Goal: Task Accomplishment & Management: Use online tool/utility

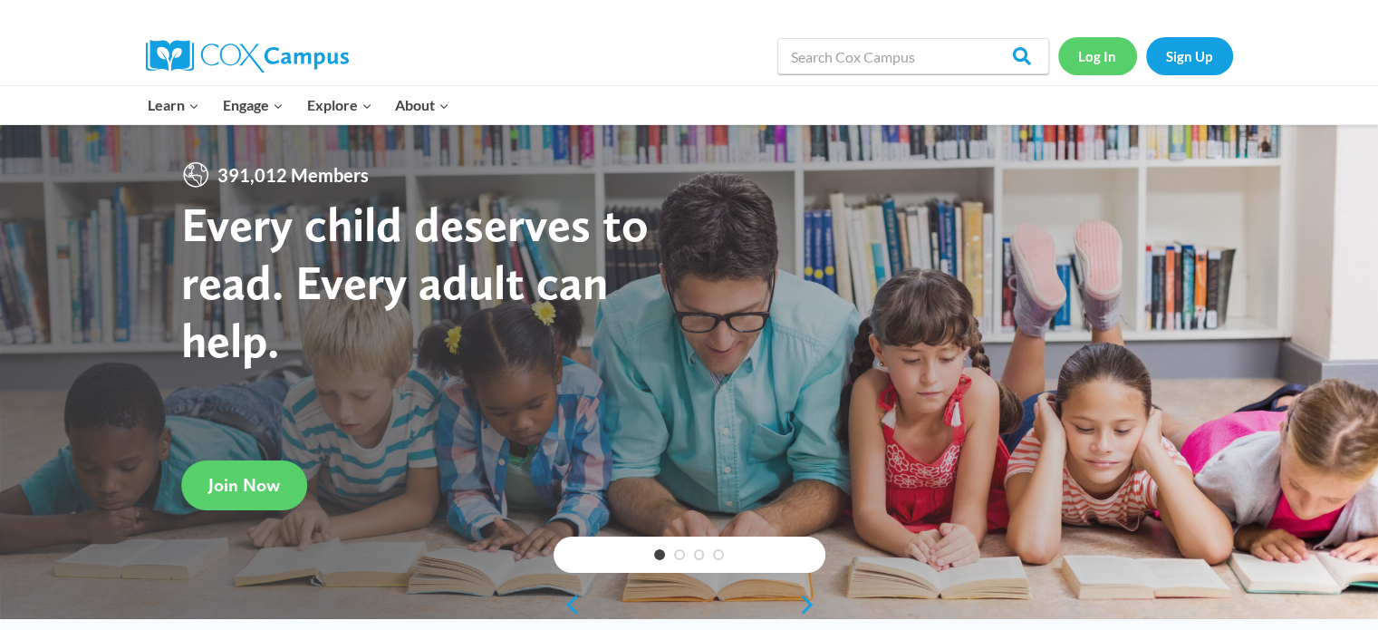
click at [1086, 55] on link "Log In" at bounding box center [1097, 55] width 79 height 37
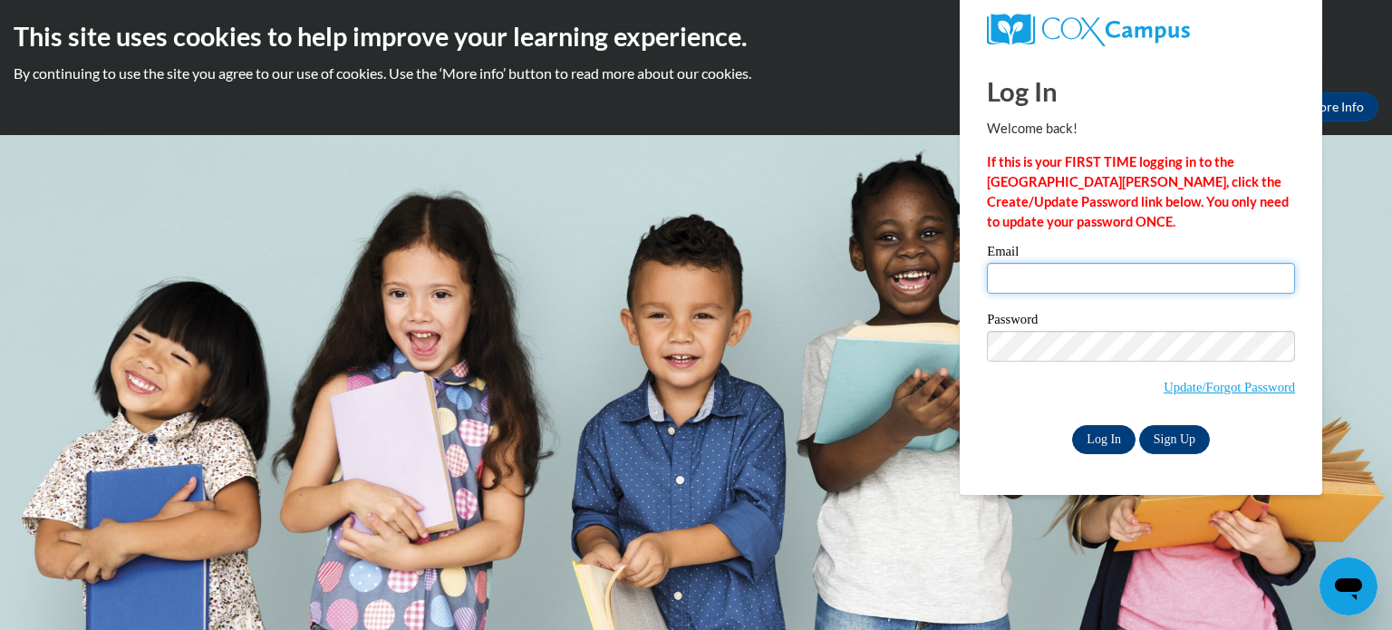
type input "hmarko@kusd.edu"
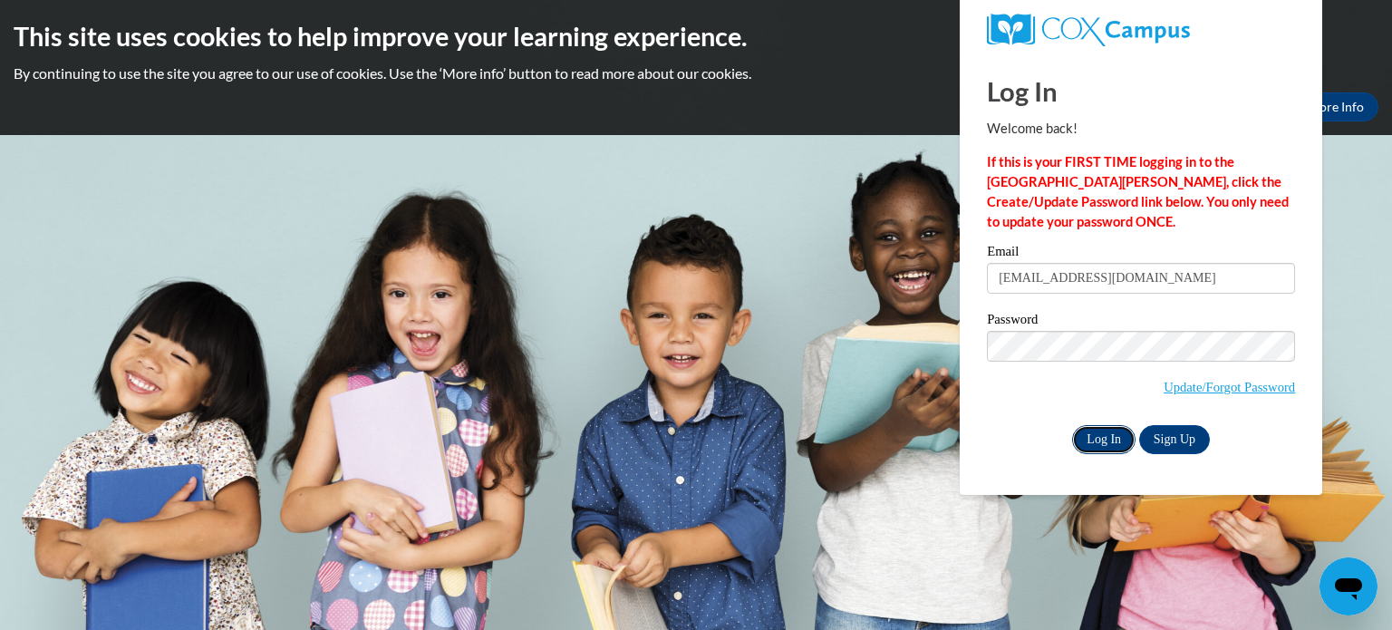
click at [1120, 440] on input "Log In" at bounding box center [1103, 439] width 63 height 29
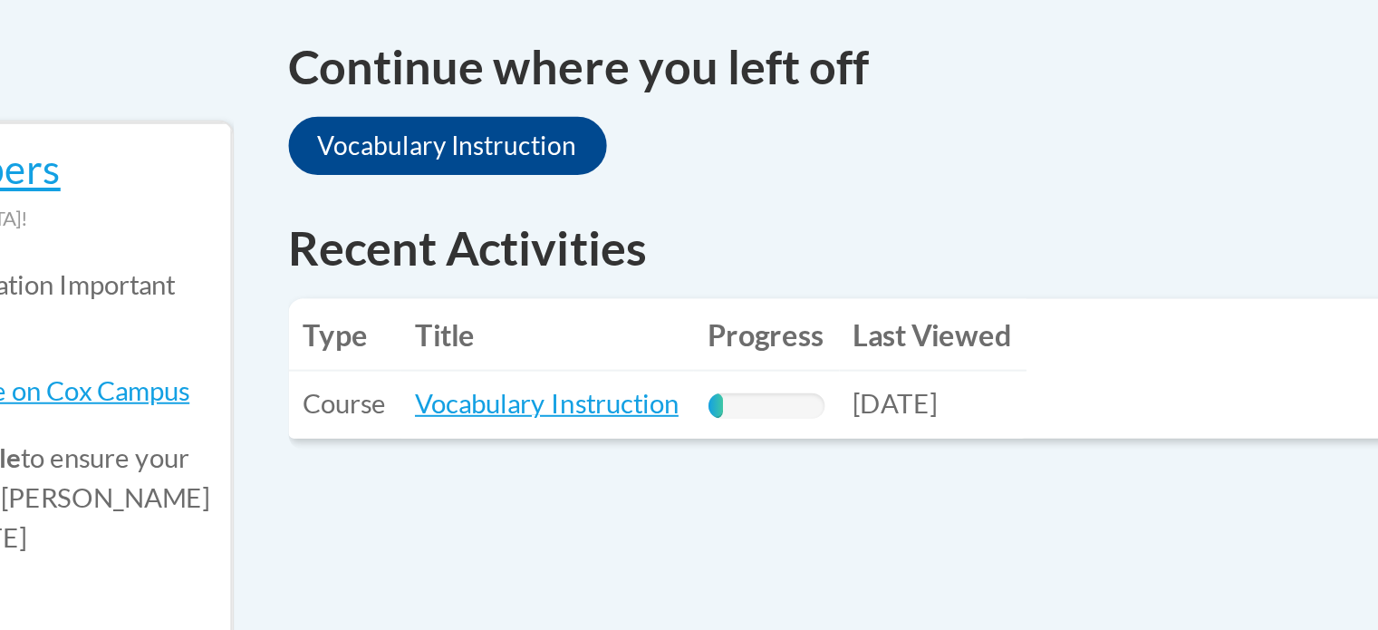
scroll to position [583, 0]
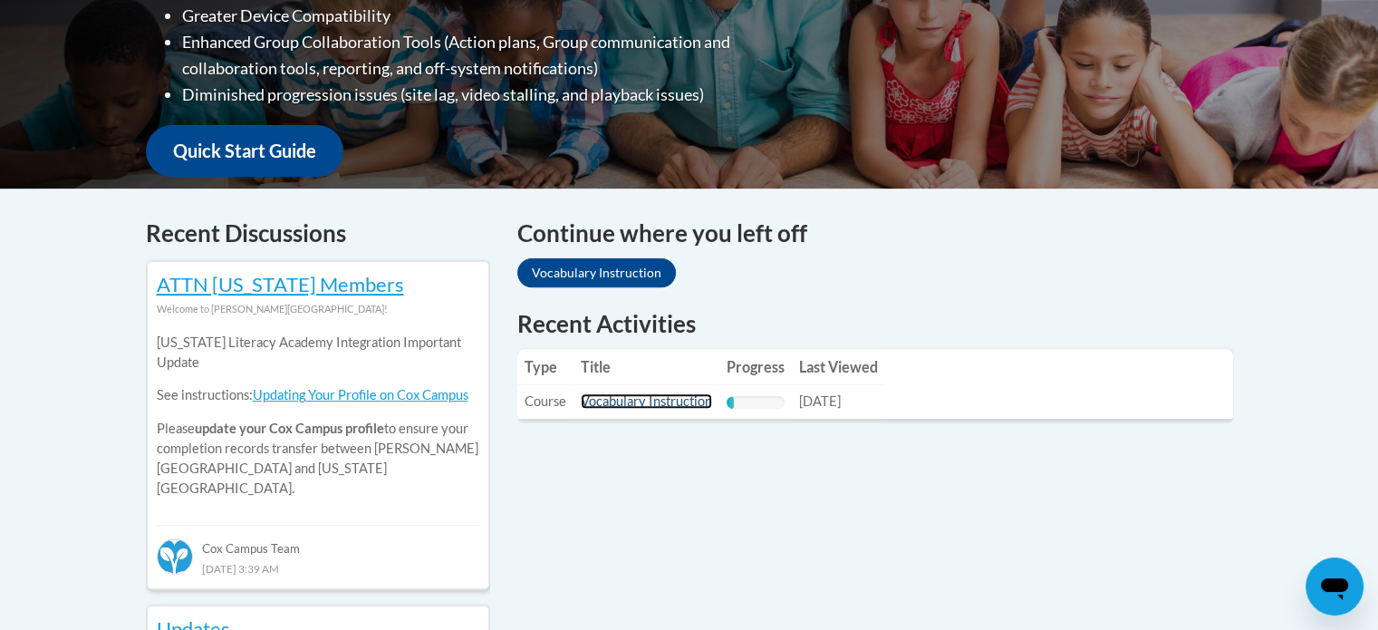
click at [679, 399] on link "Vocabulary Instruction" at bounding box center [646, 400] width 131 height 15
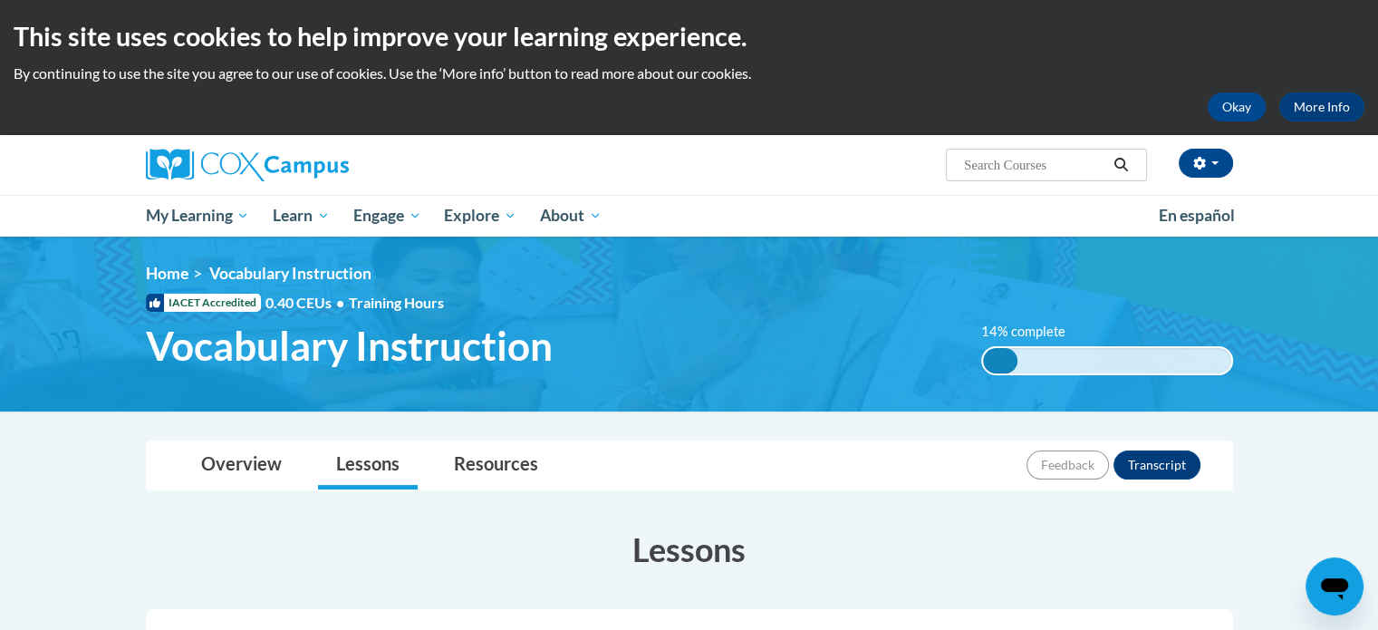
click at [679, 399] on img at bounding box center [689, 323] width 1378 height 175
